Goal: Book appointment/travel/reservation

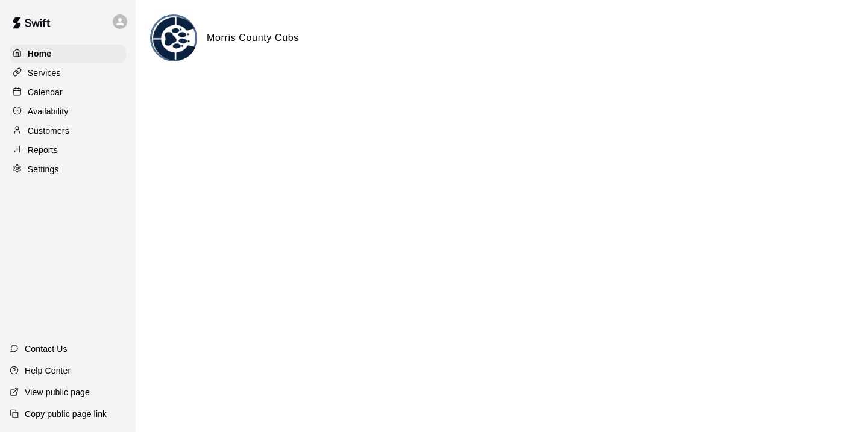
click at [70, 93] on div "Calendar" at bounding box center [68, 92] width 116 height 18
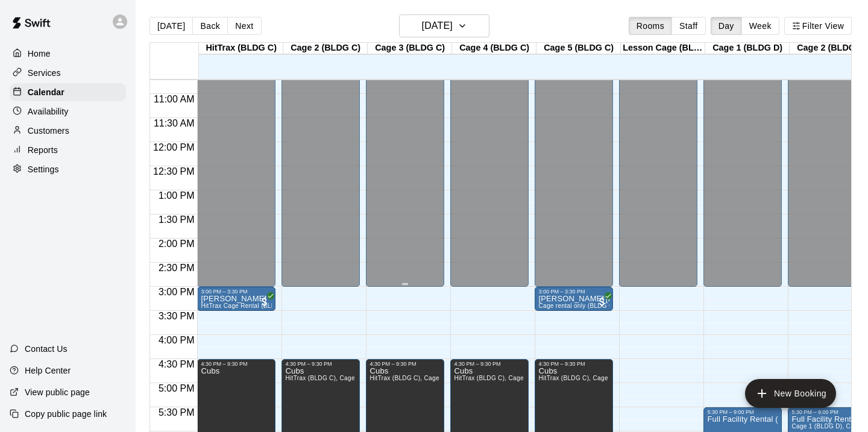
scroll to position [522, 0]
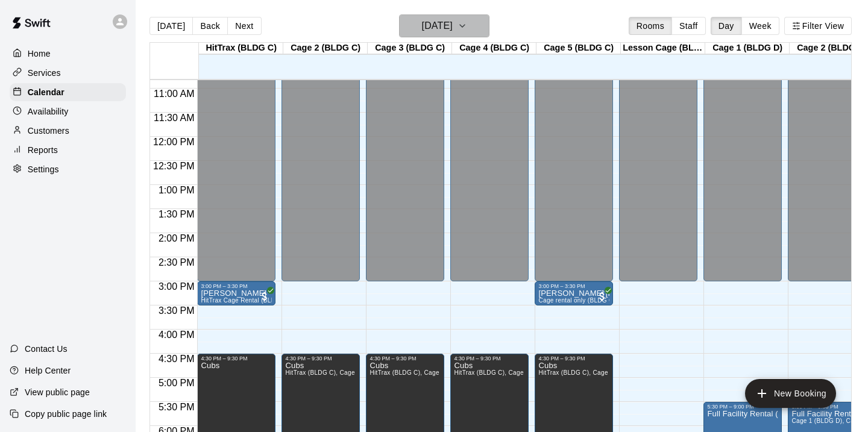
click at [453, 22] on h6 "[DATE]" at bounding box center [437, 25] width 31 height 17
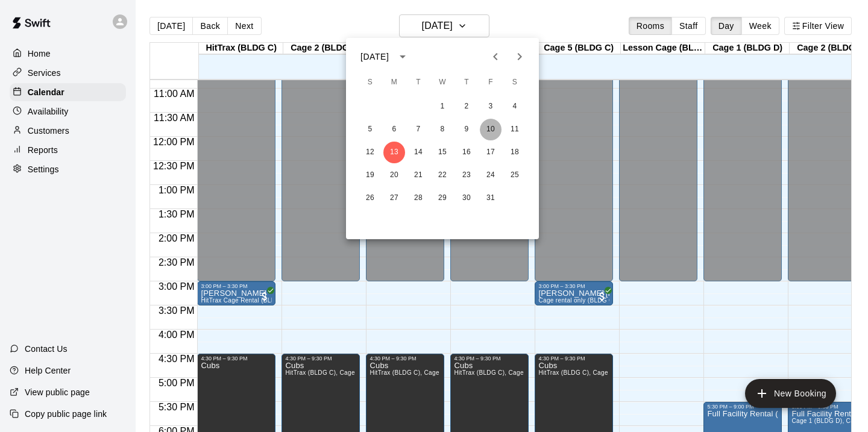
click at [491, 130] on button "10" at bounding box center [491, 130] width 22 height 22
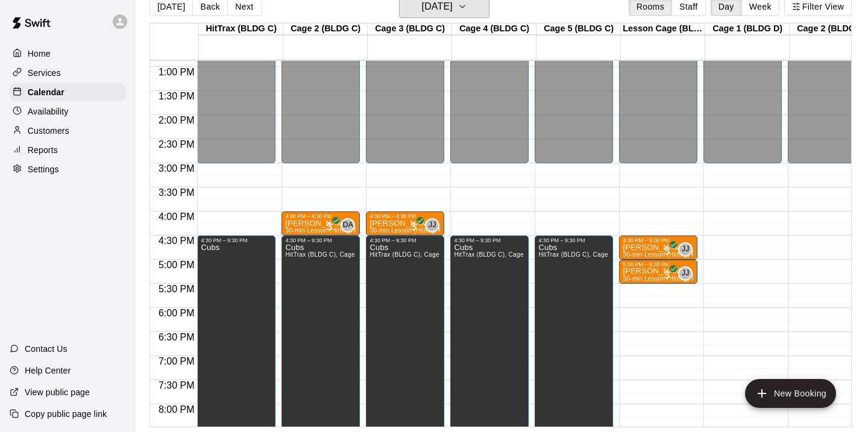
scroll to position [622, 0]
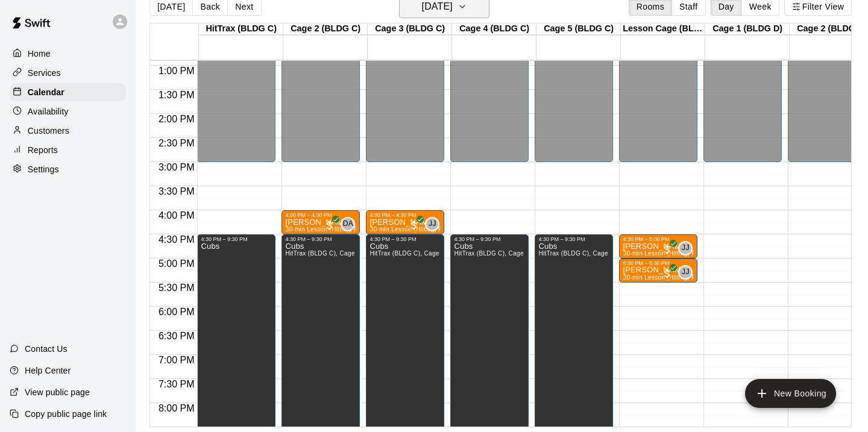
click at [464, 13] on button "[DATE]" at bounding box center [444, 6] width 90 height 23
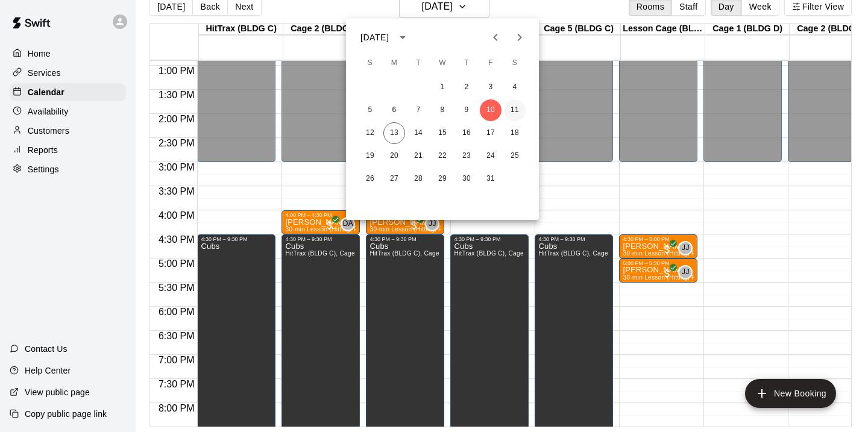
click at [514, 110] on button "11" at bounding box center [515, 110] width 22 height 22
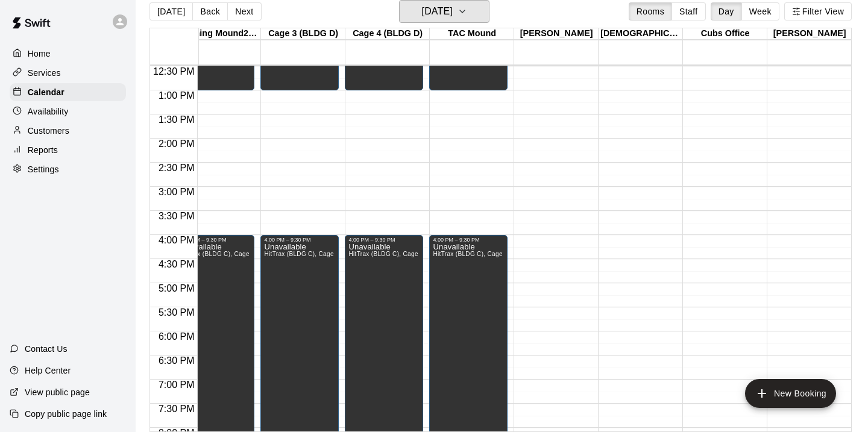
scroll to position [0, 0]
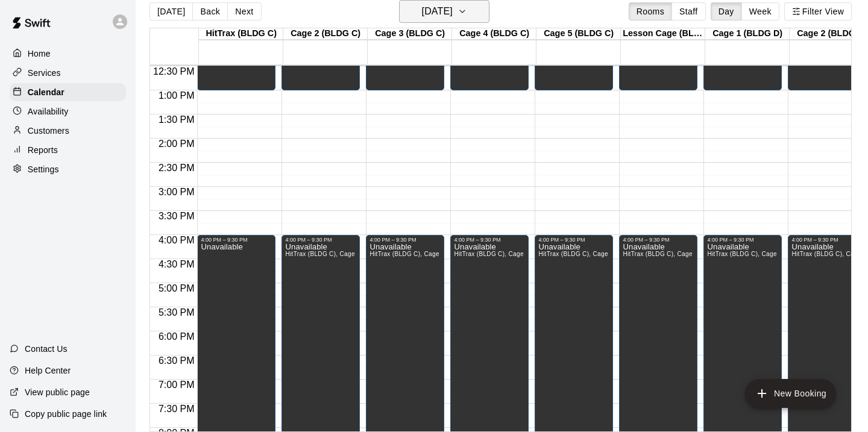
click at [467, 16] on icon "button" at bounding box center [463, 11] width 10 height 14
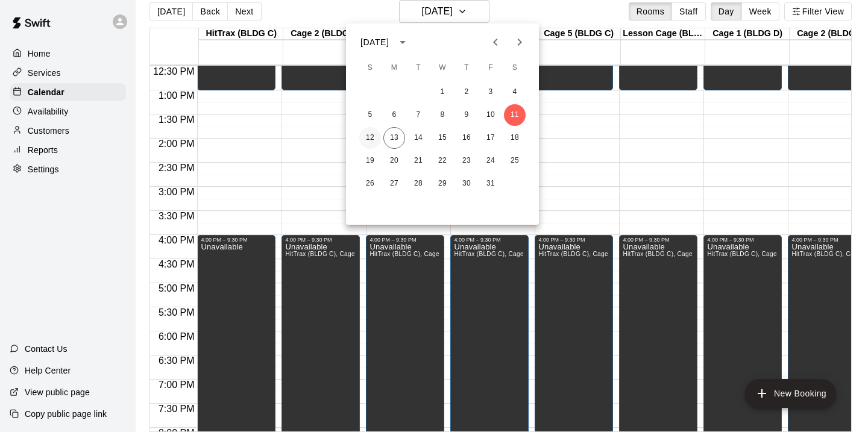
click at [366, 140] on button "12" at bounding box center [370, 138] width 22 height 22
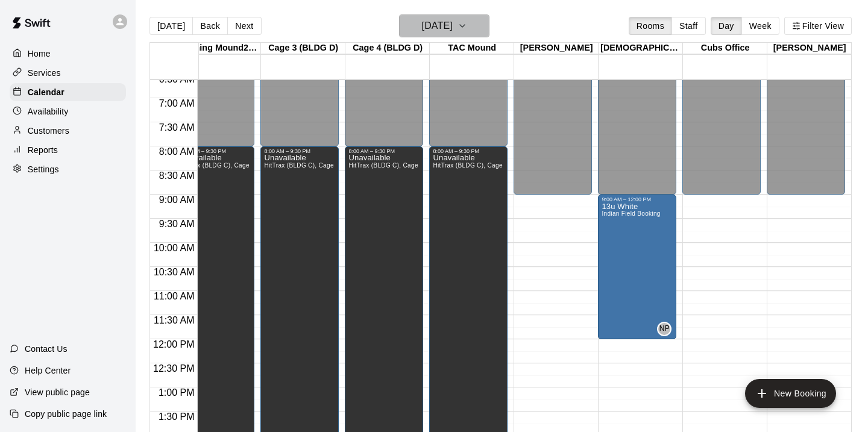
click at [465, 25] on icon "button" at bounding box center [462, 26] width 5 height 2
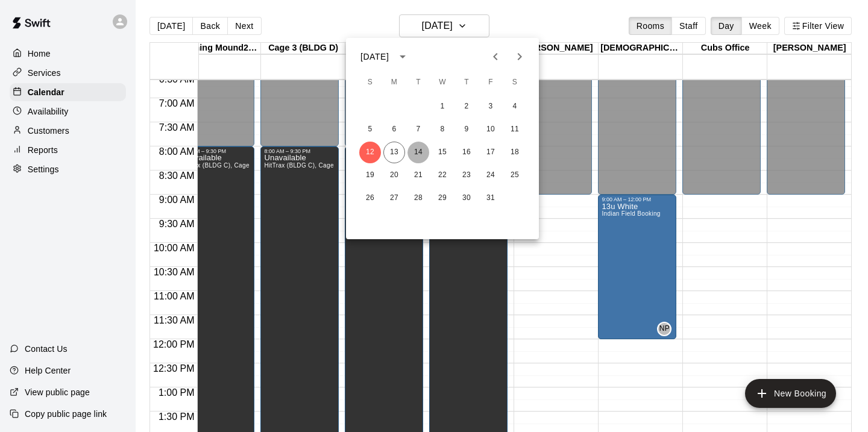
click at [418, 153] on button "14" at bounding box center [418, 153] width 22 height 22
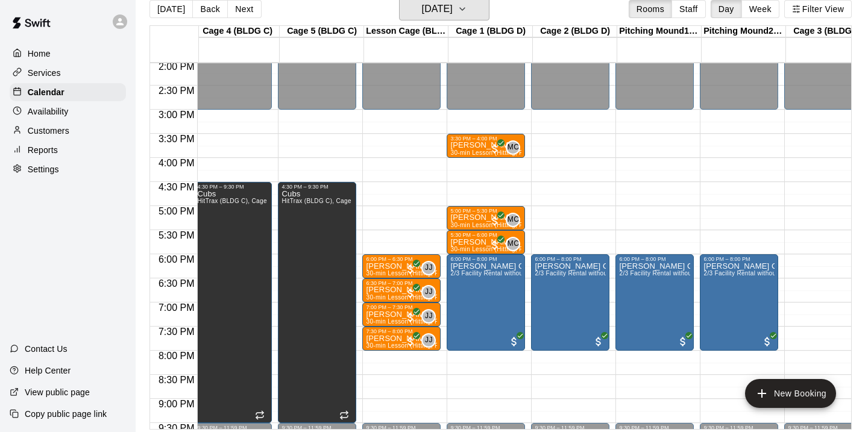
scroll to position [0, 302]
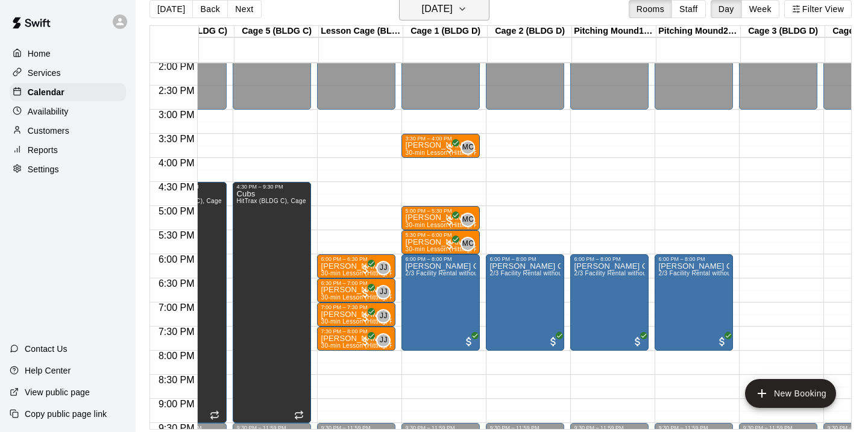
click at [467, 6] on icon "button" at bounding box center [463, 9] width 10 height 14
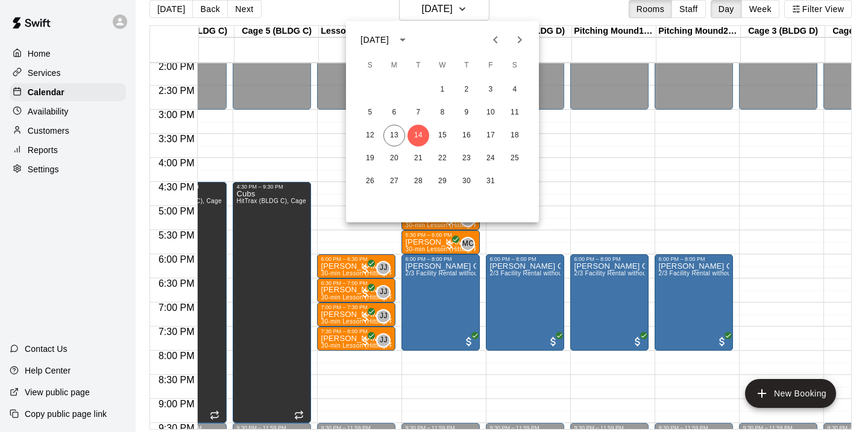
click at [626, 167] on div at bounding box center [434, 216] width 868 height 432
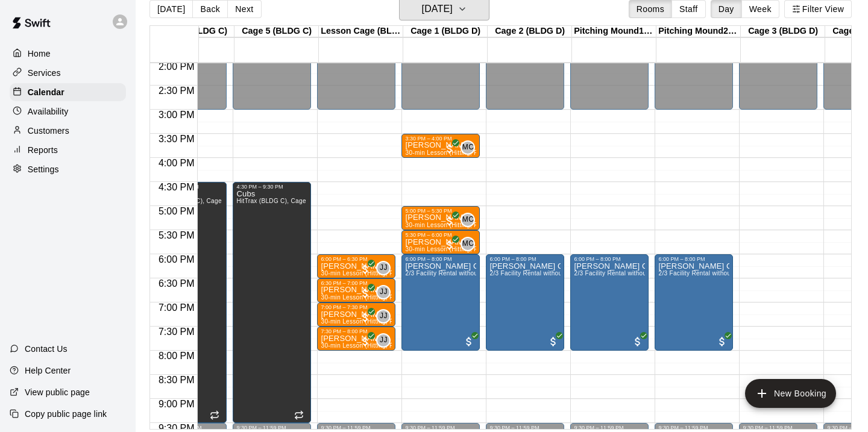
scroll to position [14, 0]
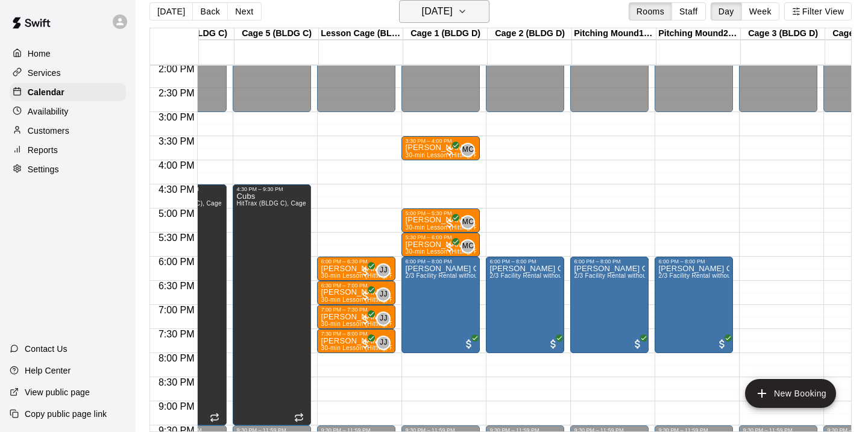
click at [474, 0] on button "[DATE]" at bounding box center [444, 11] width 90 height 23
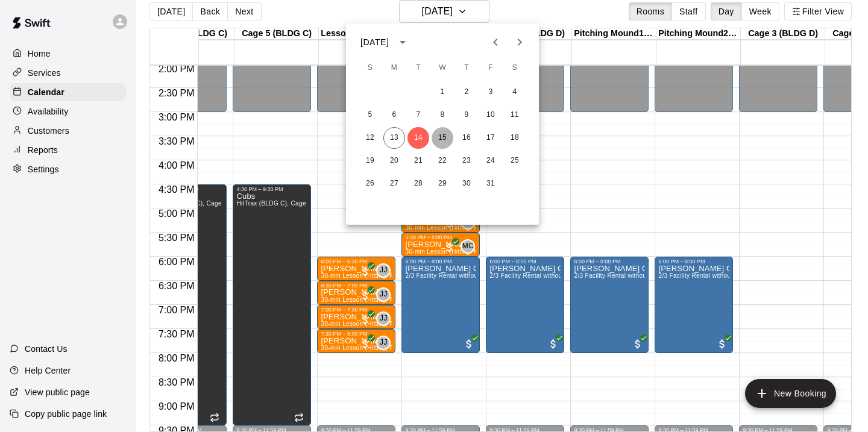
click at [439, 139] on button "15" at bounding box center [443, 138] width 22 height 22
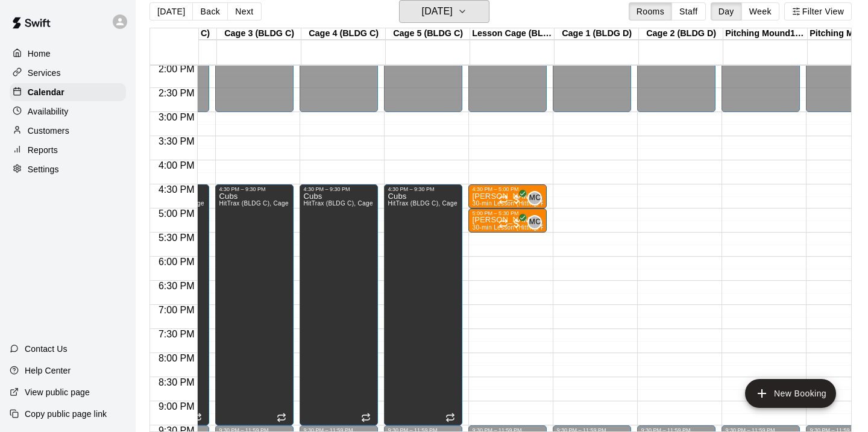
scroll to position [677, 165]
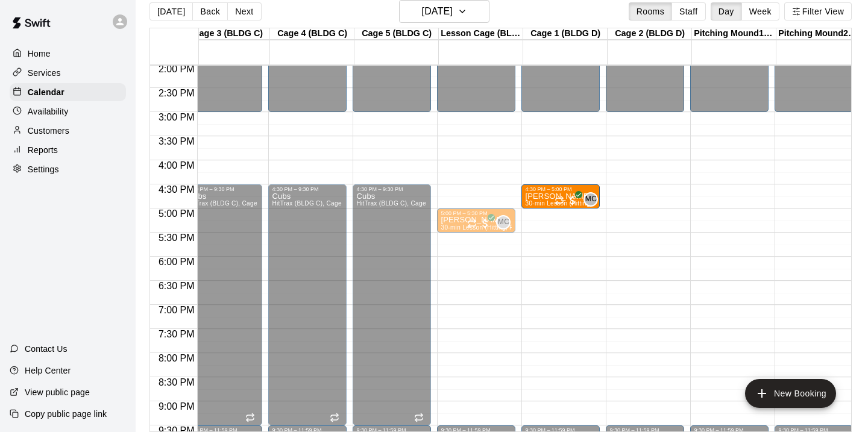
drag, startPoint x: 528, startPoint y: 193, endPoint x: 549, endPoint y: 193, distance: 20.5
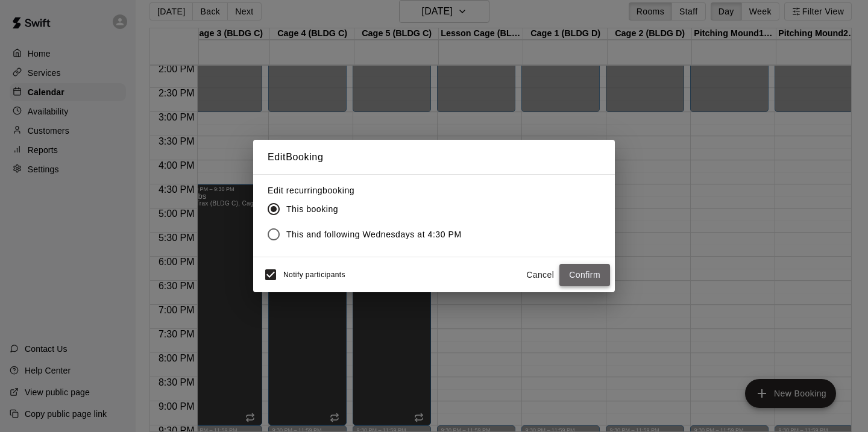
click at [591, 271] on button "Confirm" at bounding box center [584, 275] width 51 height 22
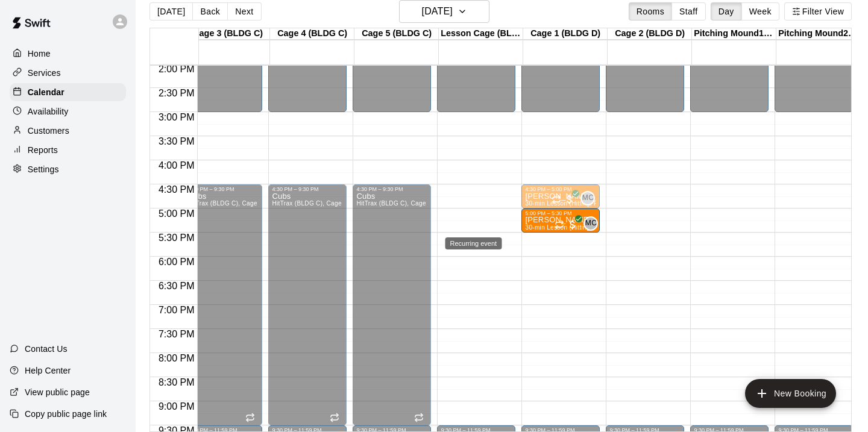
drag, startPoint x: 478, startPoint y: 222, endPoint x: 555, endPoint y: 222, distance: 76.6
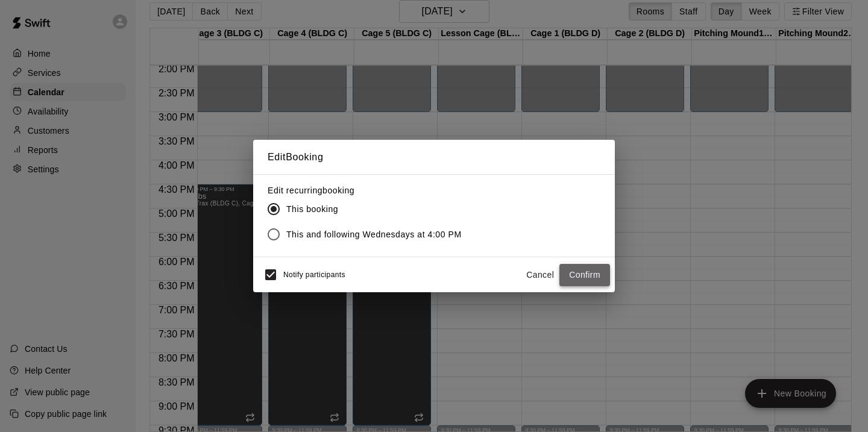
click at [587, 272] on button "Confirm" at bounding box center [584, 275] width 51 height 22
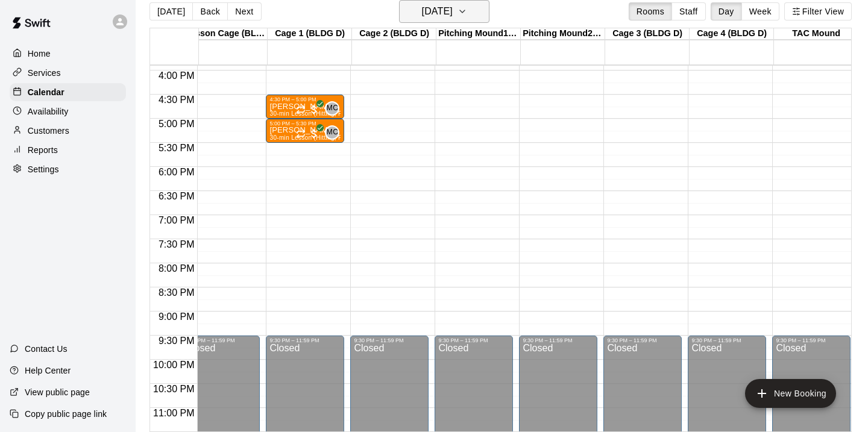
click at [467, 10] on icon "button" at bounding box center [463, 11] width 10 height 14
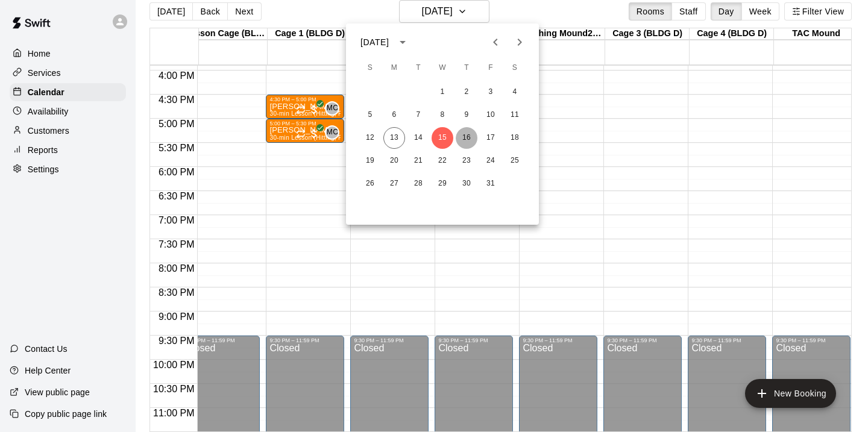
click at [470, 138] on button "16" at bounding box center [467, 138] width 22 height 22
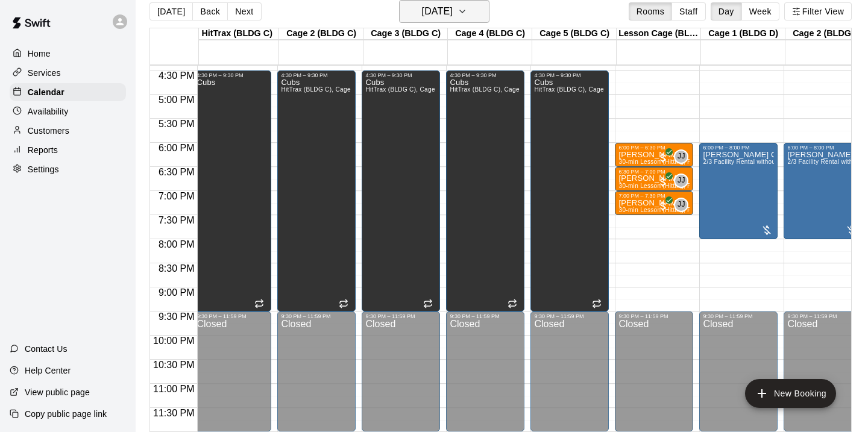
click at [473, 7] on button "[DATE]" at bounding box center [444, 11] width 90 height 23
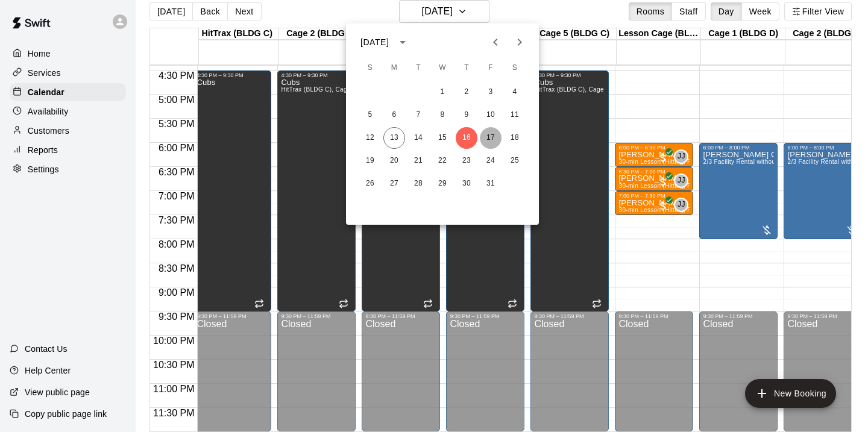
click at [491, 136] on button "17" at bounding box center [491, 138] width 22 height 22
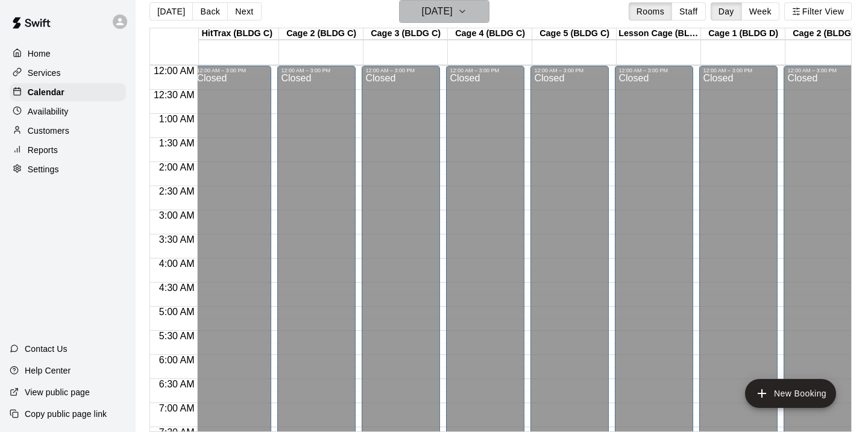
click at [466, 14] on button "[DATE]" at bounding box center [444, 11] width 90 height 23
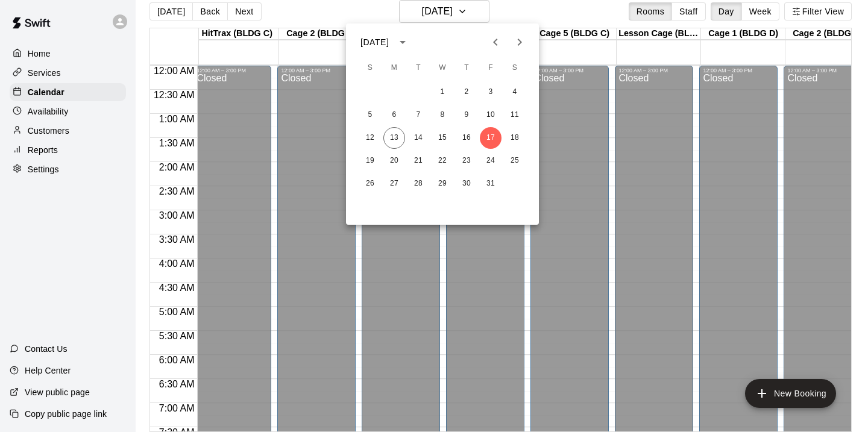
click at [543, 7] on div at bounding box center [434, 216] width 868 height 432
